Goal: Task Accomplishment & Management: Use online tool/utility

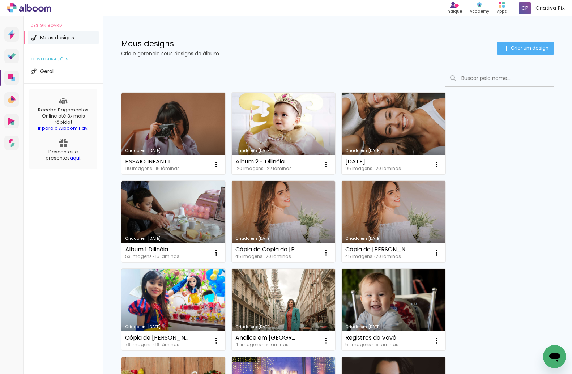
click at [36, 9] on icon at bounding box center [35, 8] width 5 height 5
click at [14, 75] on icon at bounding box center [11, 77] width 7 height 7
click at [184, 202] on link "Criado em [DATE]" at bounding box center [173, 222] width 104 height 82
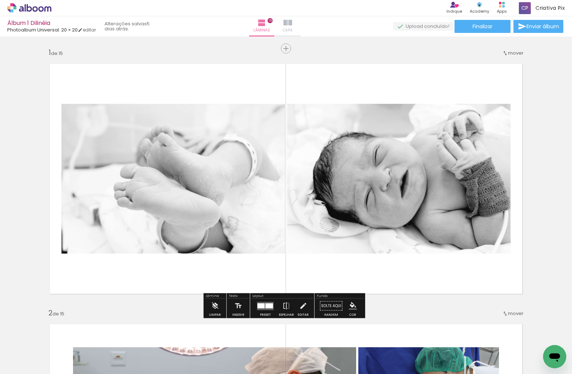
click at [292, 22] on iron-icon at bounding box center [287, 22] width 9 height 9
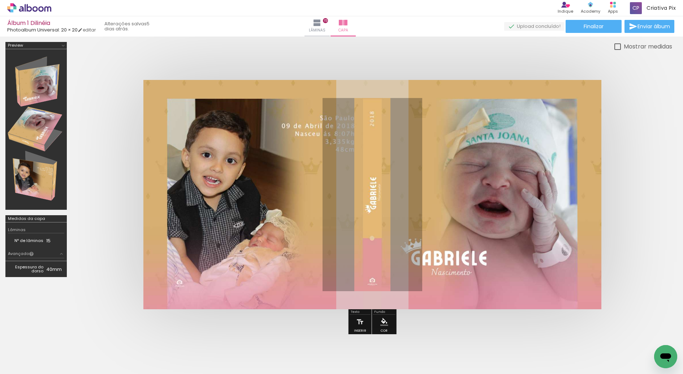
click at [44, 8] on icon at bounding box center [29, 7] width 44 height 9
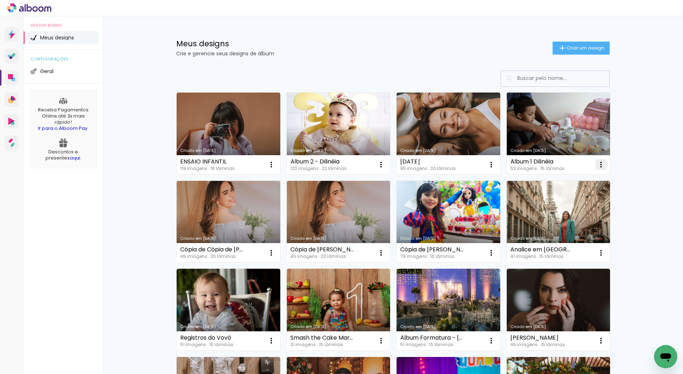
click at [601, 163] on iron-icon at bounding box center [601, 164] width 9 height 9
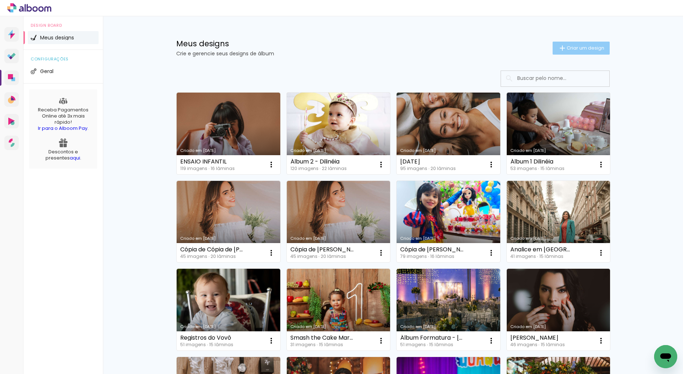
click at [589, 46] on span "Criar um design" at bounding box center [586, 48] width 38 height 5
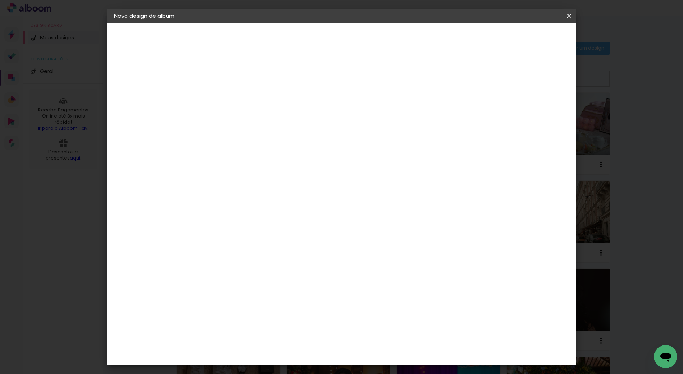
click at [232, 102] on input at bounding box center [232, 96] width 0 height 11
type input "Ensaio Feminino"
type paper-input "Ensaio Feminino"
click at [0, 0] on slot "Avançar" at bounding box center [0, 0] width 0 height 0
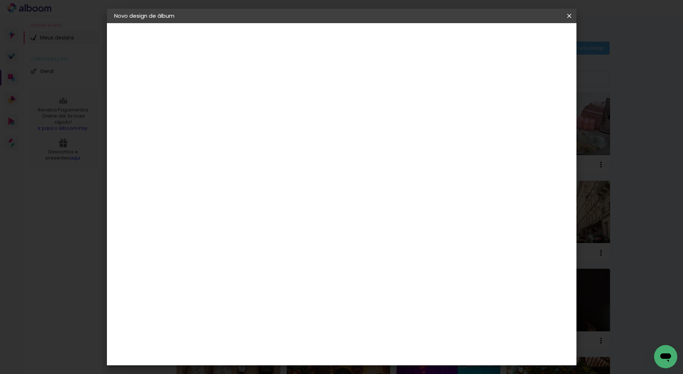
click at [0, 0] on slot "Avançar" at bounding box center [0, 0] width 0 height 0
click at [260, 120] on input "text" at bounding box center [246, 125] width 28 height 11
click at [365, 121] on paper-item "Padrão" at bounding box center [388, 120] width 145 height 14
type input "Padrão"
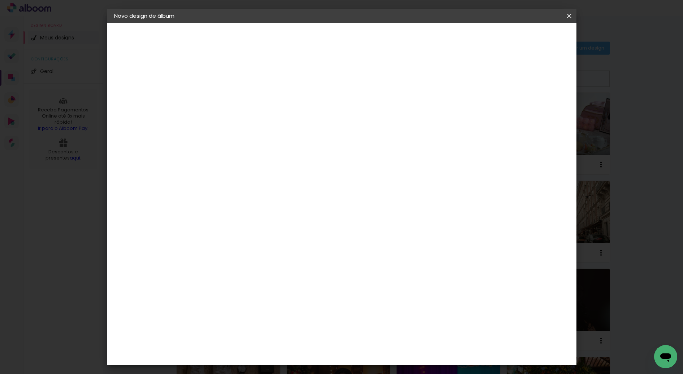
scroll to position [64, 0]
click at [0, 0] on slot "Avançar" at bounding box center [0, 0] width 0 height 0
click at [512, 79] on div "Mostrar sangria" at bounding box center [507, 78] width 48 height 9
type paper-checkbox "on"
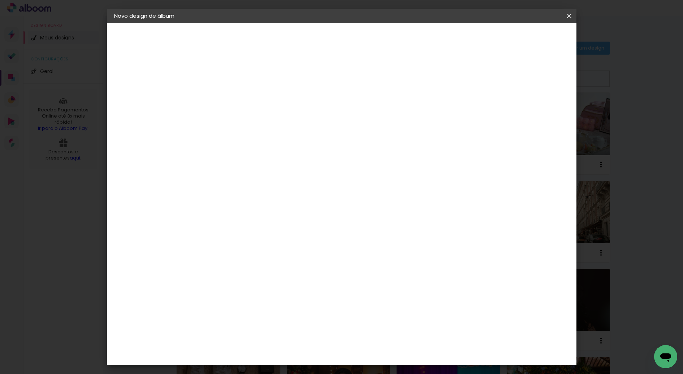
click at [524, 39] on span "Iniciar design" at bounding box center [507, 38] width 33 height 5
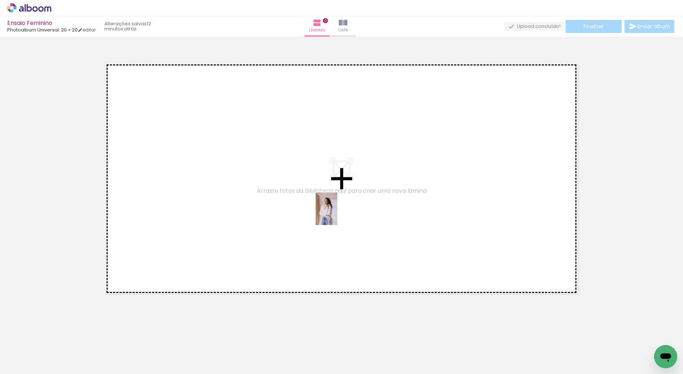
drag, startPoint x: 78, startPoint y: 352, endPoint x: 337, endPoint y: 214, distance: 293.8
click at [337, 214] on quentale-workspace at bounding box center [341, 187] width 683 height 374
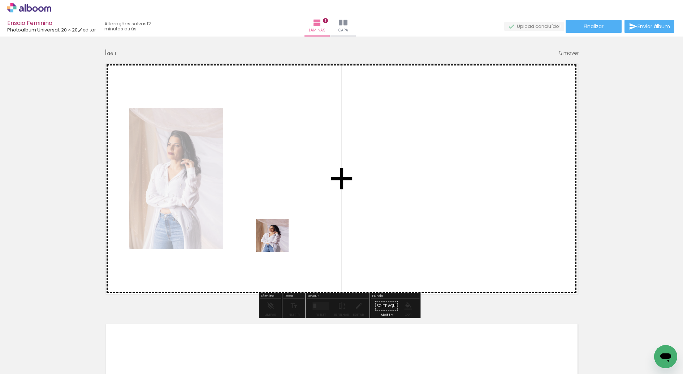
drag, startPoint x: 113, startPoint y: 345, endPoint x: 385, endPoint y: 149, distance: 335.2
click at [385, 149] on quentale-workspace at bounding box center [341, 187] width 683 height 374
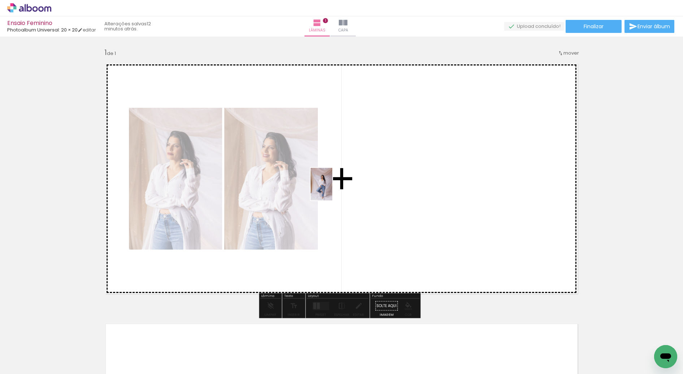
drag, startPoint x: 166, startPoint y: 339, endPoint x: 408, endPoint y: 235, distance: 262.7
click at [333, 189] on quentale-workspace at bounding box center [341, 187] width 683 height 374
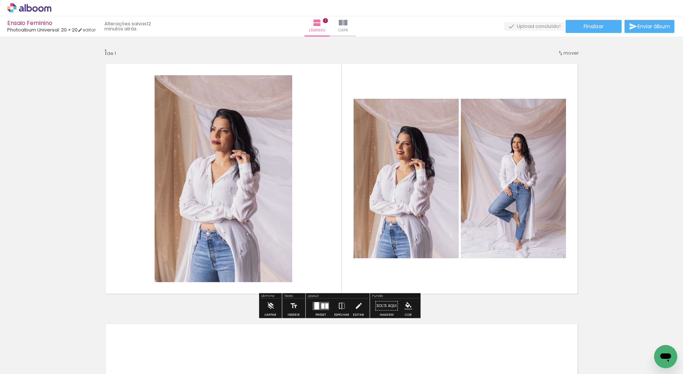
scroll to position [106, 0]
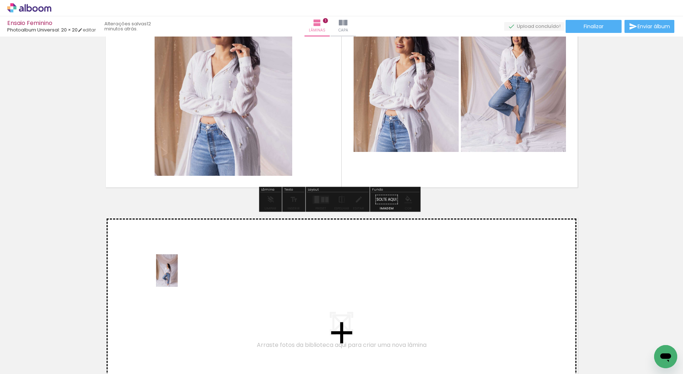
drag, startPoint x: 194, startPoint y: 350, endPoint x: 178, endPoint y: 276, distance: 76.1
click at [178, 276] on quentale-workspace at bounding box center [341, 187] width 683 height 374
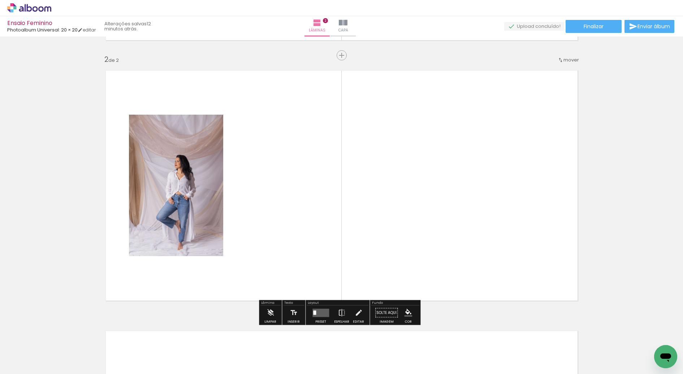
scroll to position [256, 0]
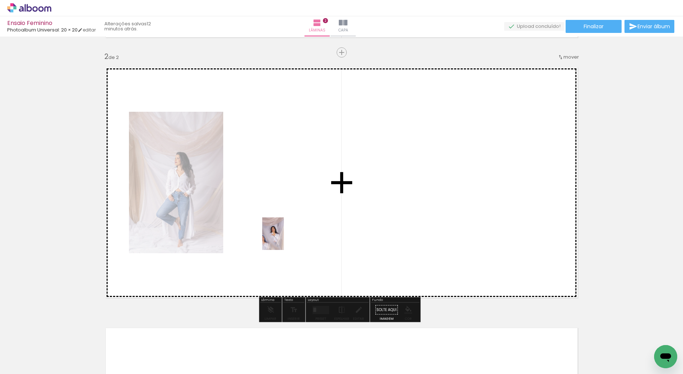
drag, startPoint x: 240, startPoint y: 349, endPoint x: 284, endPoint y: 239, distance: 118.8
click at [284, 239] on quentale-workspace at bounding box center [341, 187] width 683 height 374
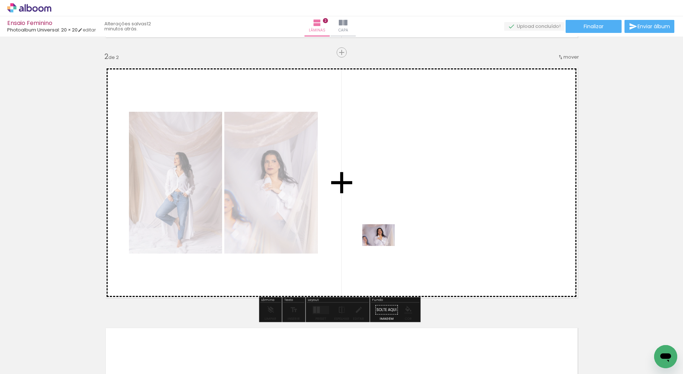
drag, startPoint x: 284, startPoint y: 352, endPoint x: 394, endPoint y: 225, distance: 168.0
click at [394, 225] on quentale-workspace at bounding box center [341, 187] width 683 height 374
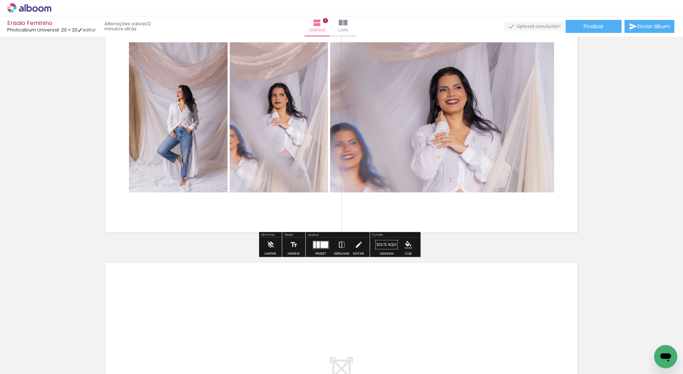
scroll to position [337, 0]
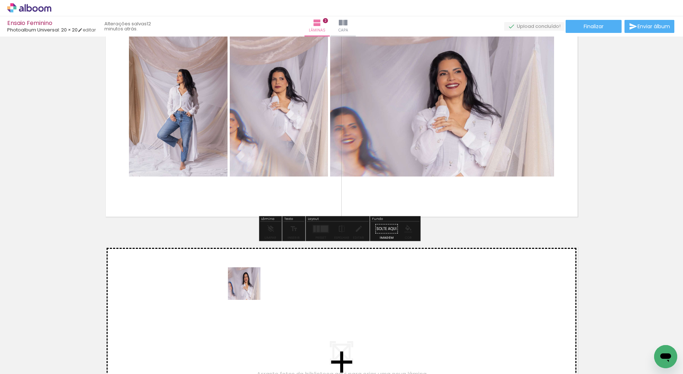
drag, startPoint x: 322, startPoint y: 350, endPoint x: 240, endPoint y: 282, distance: 105.7
click at [240, 282] on quentale-workspace at bounding box center [341, 187] width 683 height 374
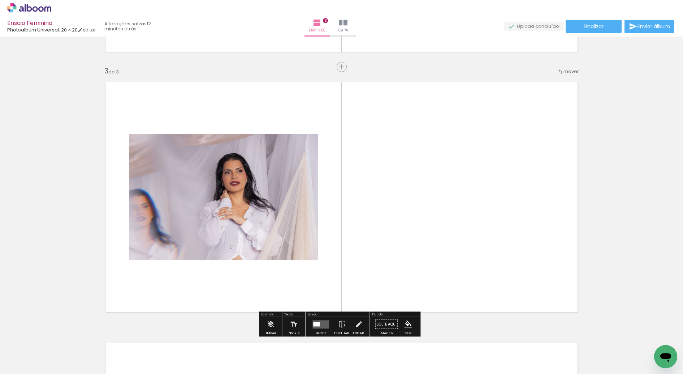
scroll to position [516, 0]
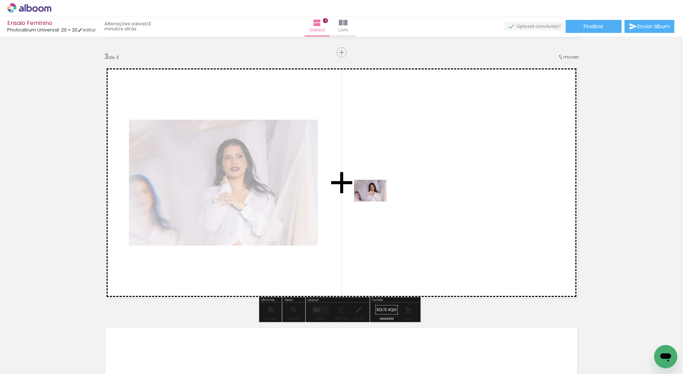
drag, startPoint x: 362, startPoint y: 353, endPoint x: 376, endPoint y: 201, distance: 152.0
click at [376, 201] on quentale-workspace at bounding box center [341, 187] width 683 height 374
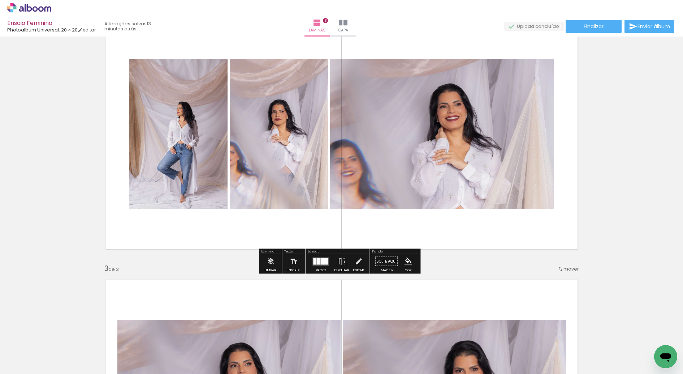
scroll to position [304, 0]
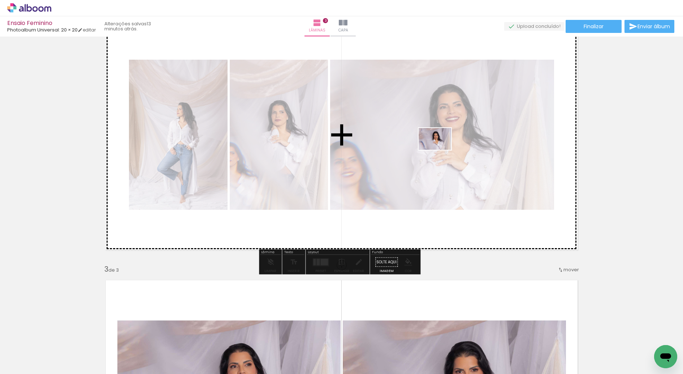
drag, startPoint x: 410, startPoint y: 351, endPoint x: 440, endPoint y: 149, distance: 203.9
click at [440, 149] on quentale-workspace at bounding box center [341, 187] width 683 height 374
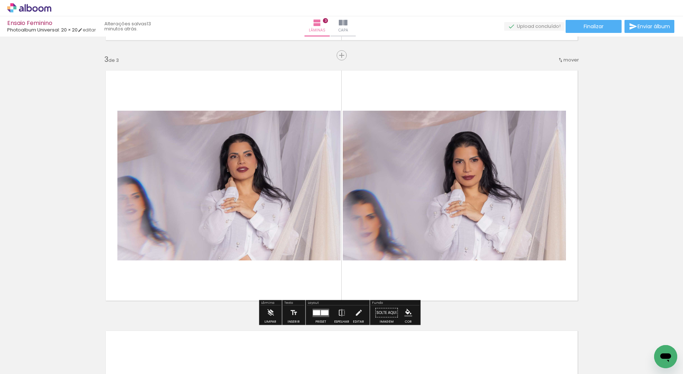
scroll to position [519, 0]
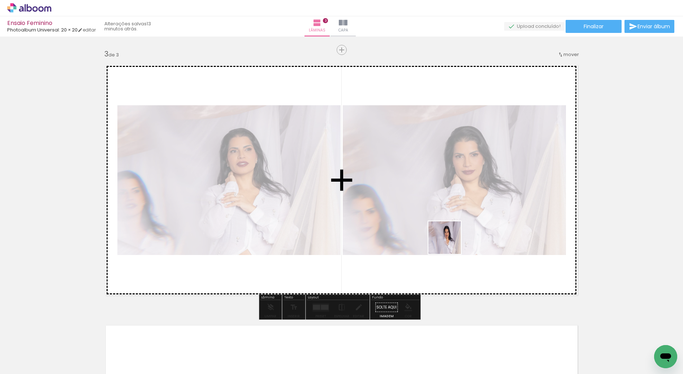
drag, startPoint x: 450, startPoint y: 257, endPoint x: 450, endPoint y: 239, distance: 17.3
click at [450, 239] on quentale-workspace at bounding box center [341, 187] width 683 height 374
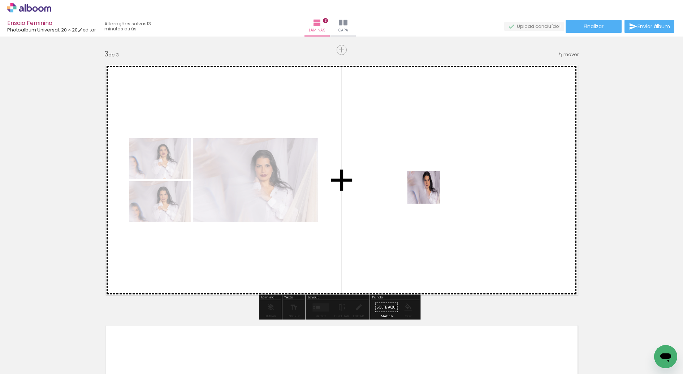
drag, startPoint x: 479, startPoint y: 349, endPoint x: 425, endPoint y: 181, distance: 176.4
click at [425, 181] on quentale-workspace at bounding box center [341, 187] width 683 height 374
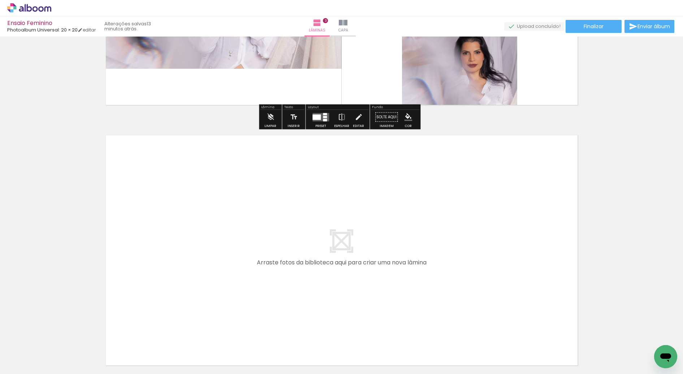
scroll to position [777, 0]
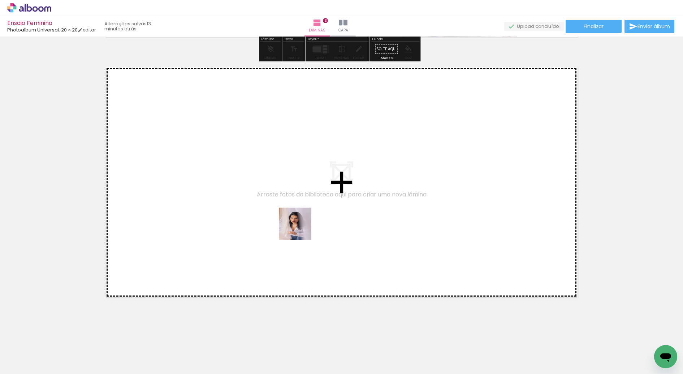
drag, startPoint x: 519, startPoint y: 349, endPoint x: 301, endPoint y: 229, distance: 249.5
click at [301, 229] on quentale-workspace at bounding box center [341, 187] width 683 height 374
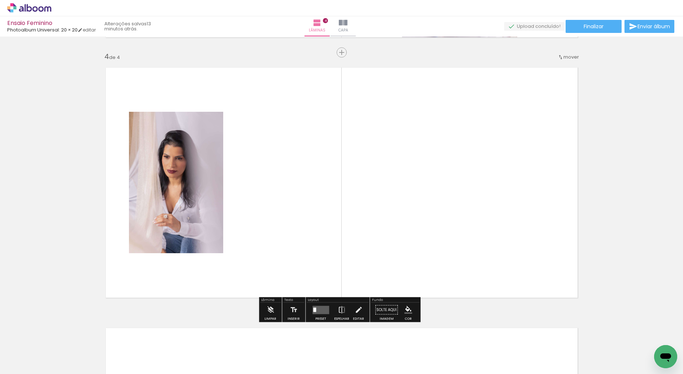
scroll to position [776, 0]
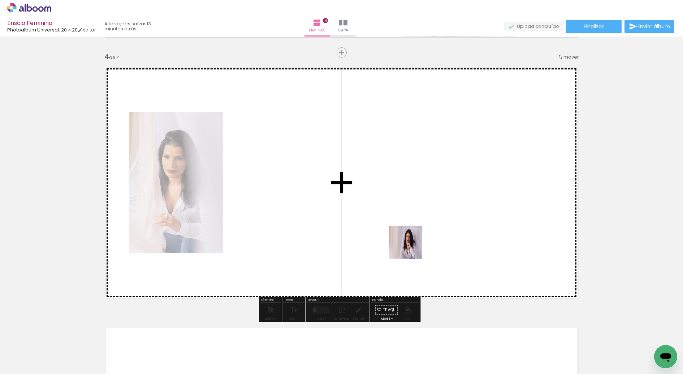
drag, startPoint x: 570, startPoint y: 356, endPoint x: 388, endPoint y: 229, distance: 222.2
click at [388, 229] on quentale-workspace at bounding box center [341, 187] width 683 height 374
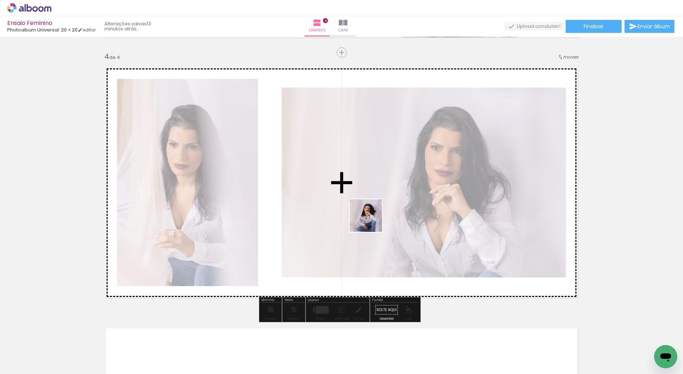
drag, startPoint x: 606, startPoint y: 345, endPoint x: 431, endPoint y: 241, distance: 204.0
click at [362, 214] on quentale-workspace at bounding box center [341, 187] width 683 height 374
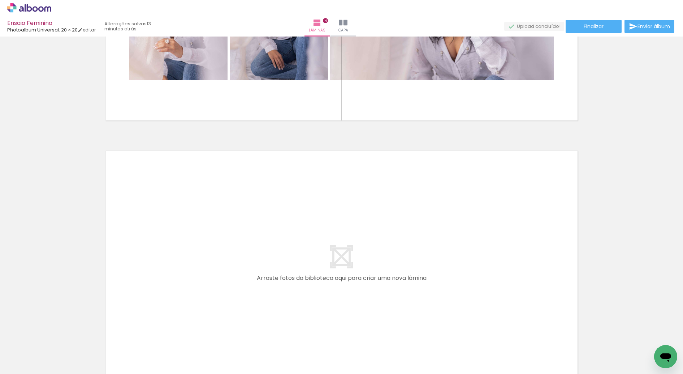
scroll to position [0, 411]
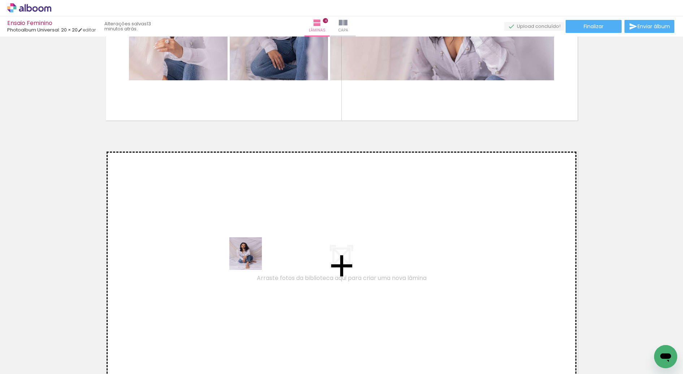
drag, startPoint x: 224, startPoint y: 352, endPoint x: 251, endPoint y: 258, distance: 97.3
click at [251, 258] on quentale-workspace at bounding box center [341, 187] width 683 height 374
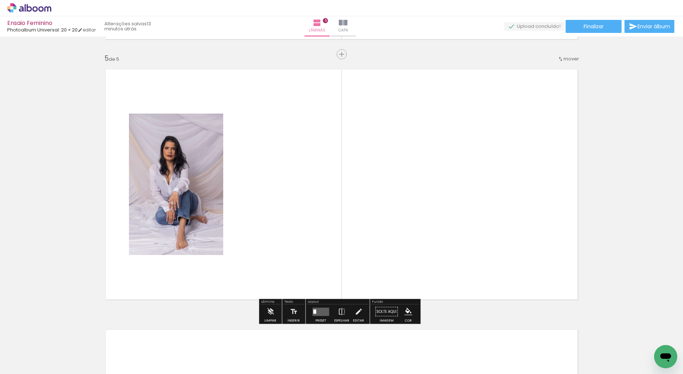
scroll to position [1037, 0]
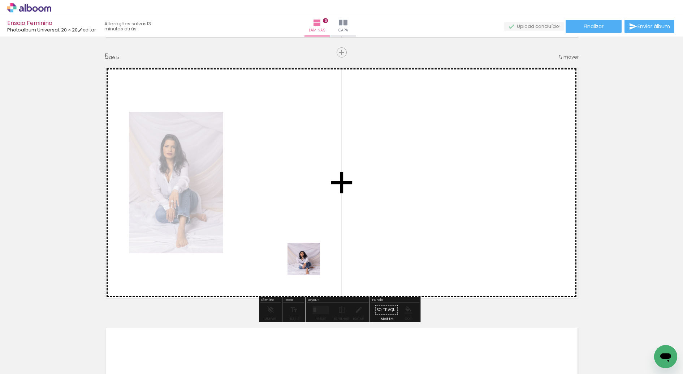
drag, startPoint x: 276, startPoint y: 353, endPoint x: 327, endPoint y: 277, distance: 91.4
click at [310, 228] on quentale-workspace at bounding box center [341, 187] width 683 height 374
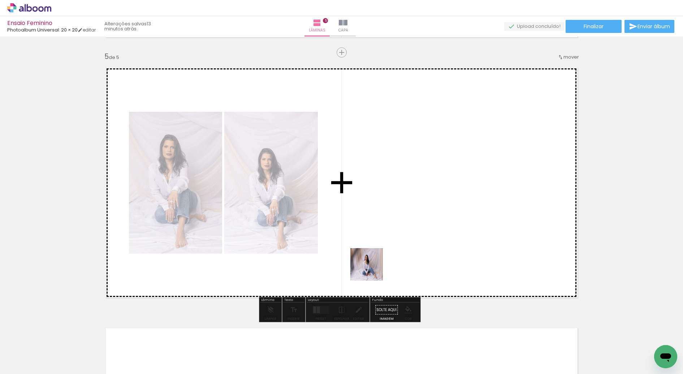
drag, startPoint x: 318, startPoint y: 349, endPoint x: 400, endPoint y: 222, distance: 151.3
click at [400, 222] on quentale-workspace at bounding box center [341, 187] width 683 height 374
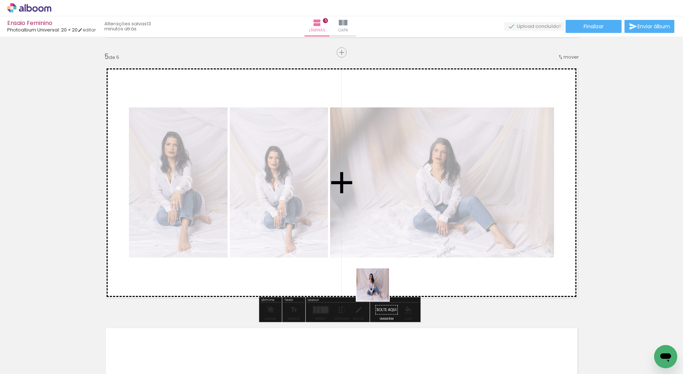
drag, startPoint x: 353, startPoint y: 350, endPoint x: 407, endPoint y: 238, distance: 123.6
click at [407, 238] on quentale-workspace at bounding box center [341, 187] width 683 height 374
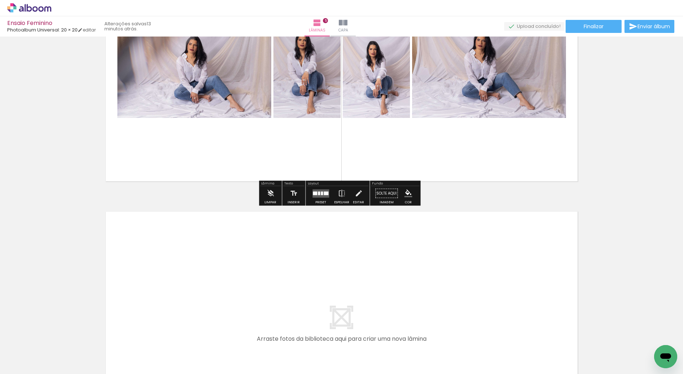
scroll to position [1162, 0]
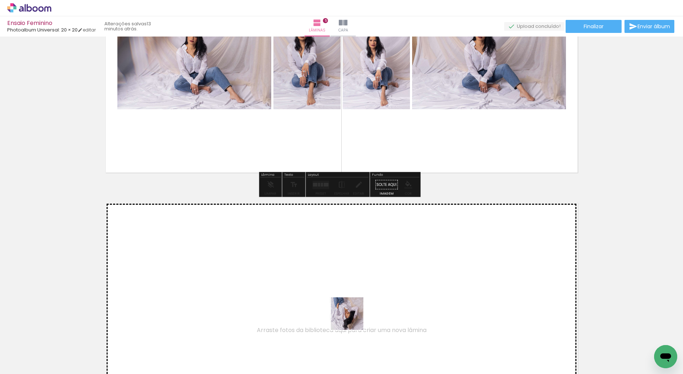
drag, startPoint x: 393, startPoint y: 346, endPoint x: 286, endPoint y: 275, distance: 129.1
click at [286, 275] on quentale-workspace at bounding box center [341, 187] width 683 height 374
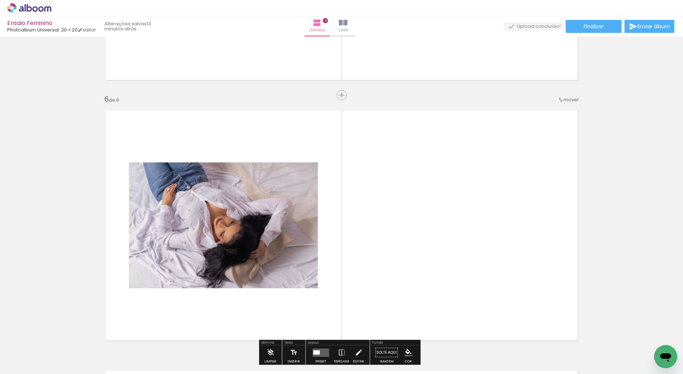
scroll to position [1297, 0]
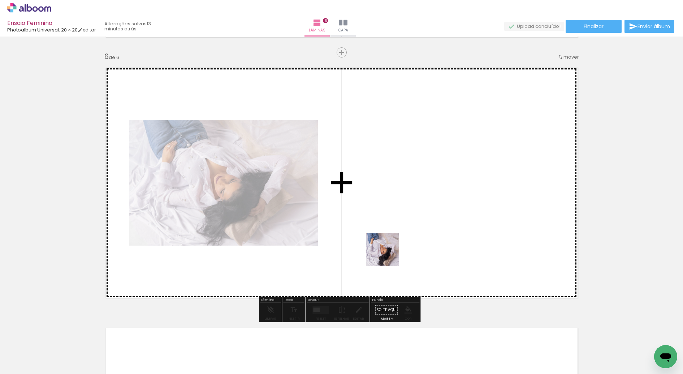
drag, startPoint x: 430, startPoint y: 346, endPoint x: 354, endPoint y: 196, distance: 168.5
click at [354, 196] on quentale-workspace at bounding box center [341, 187] width 683 height 374
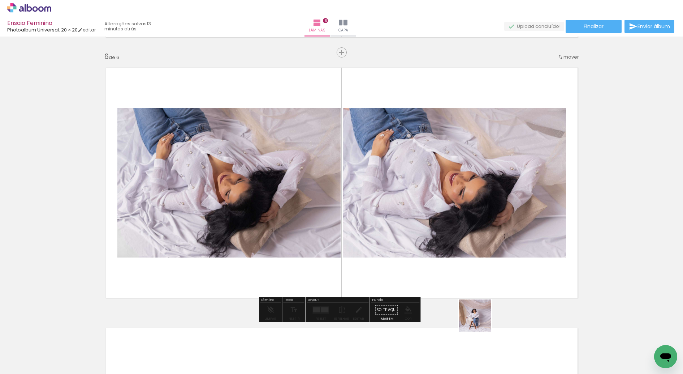
drag, startPoint x: 473, startPoint y: 345, endPoint x: 521, endPoint y: 200, distance: 152.7
click at [521, 200] on quentale-workspace at bounding box center [341, 187] width 683 height 374
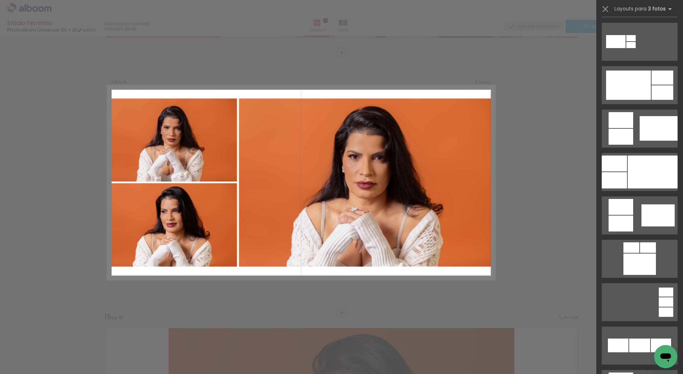
click at [636, 163] on div at bounding box center [653, 171] width 50 height 33
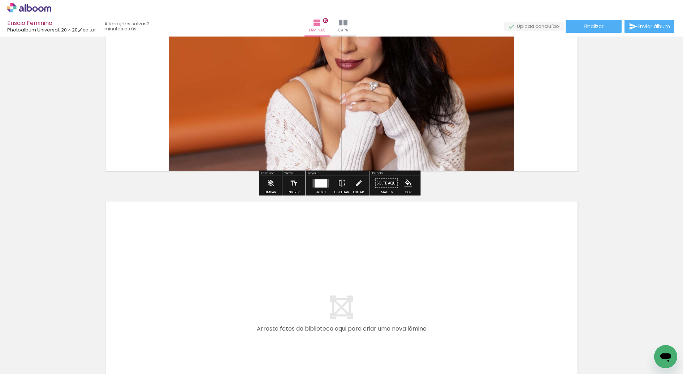
scroll to position [3820, 0]
